Goal: Transaction & Acquisition: Subscribe to service/newsletter

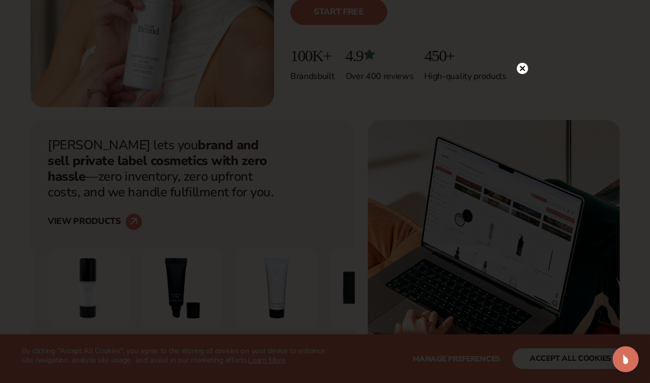
scroll to position [266, 0]
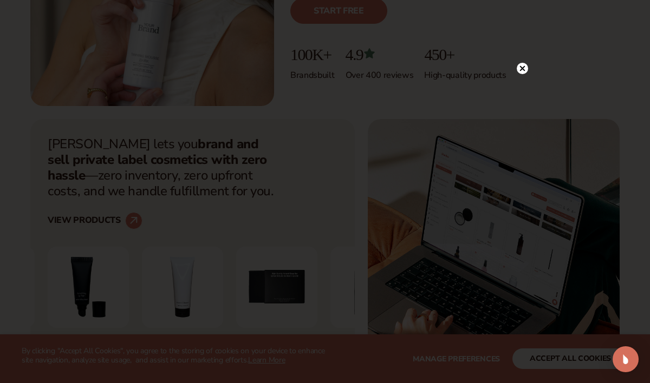
click at [522, 69] on icon at bounding box center [522, 67] width 5 height 5
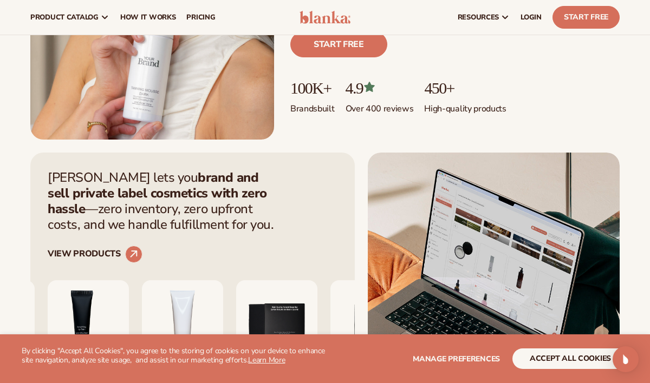
scroll to position [231, 0]
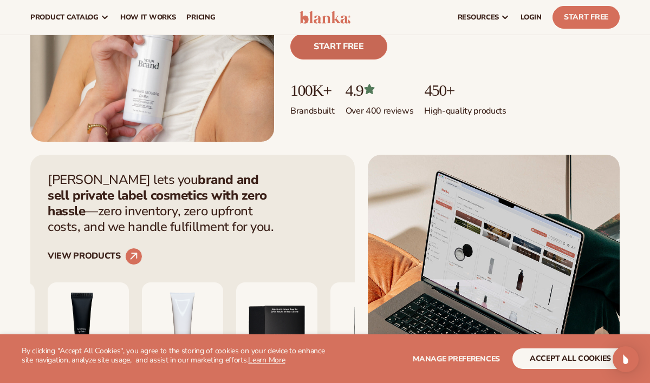
click at [343, 42] on link "Start free" at bounding box center [338, 47] width 97 height 26
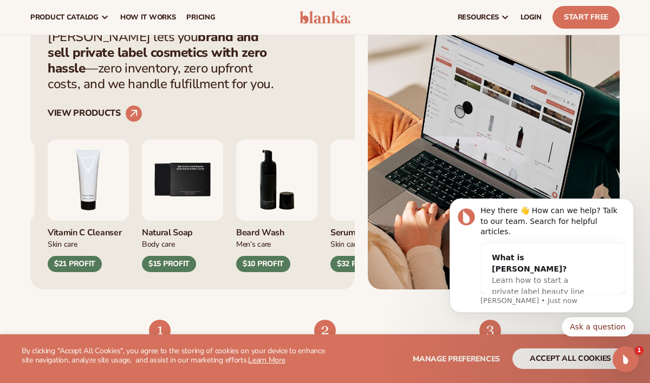
scroll to position [373, 0]
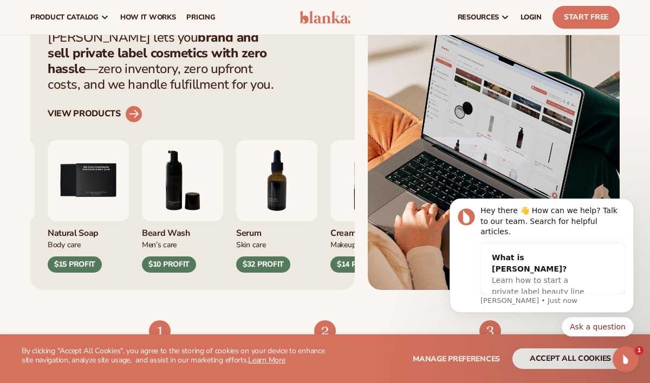
click at [131, 113] on circle at bounding box center [134, 114] width 24 height 24
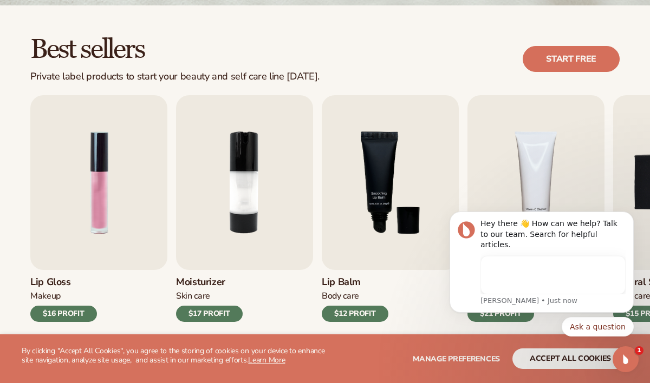
scroll to position [307, 0]
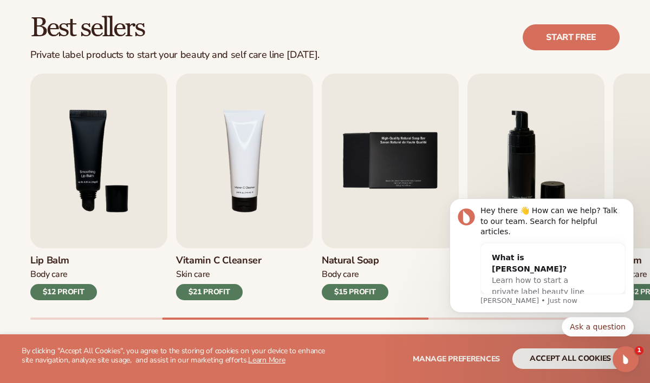
click at [202, 290] on div "$21 PROFIT" at bounding box center [209, 292] width 67 height 16
click at [228, 201] on img "4 / 9" at bounding box center [244, 161] width 137 height 175
click at [214, 211] on img "4 / 9" at bounding box center [244, 161] width 137 height 175
click at [196, 260] on h3 "Vitamin C Cleanser" at bounding box center [219, 261] width 86 height 12
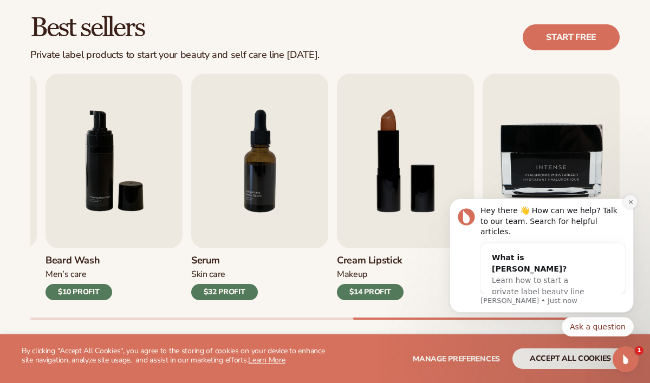
click at [625, 209] on button "Dismiss notification" at bounding box center [630, 202] width 14 height 14
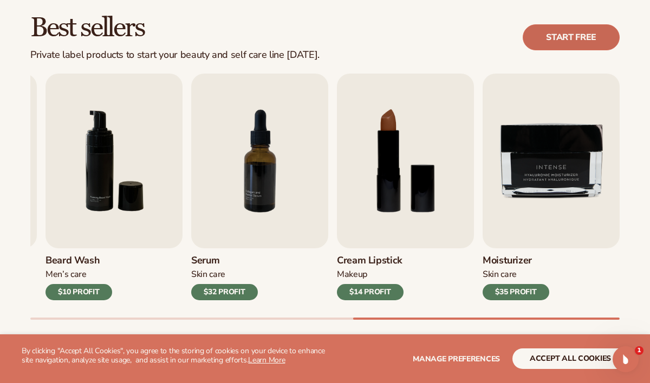
click at [556, 46] on link "Start free" at bounding box center [570, 37] width 97 height 26
